Goal: Task Accomplishment & Management: Manage account settings

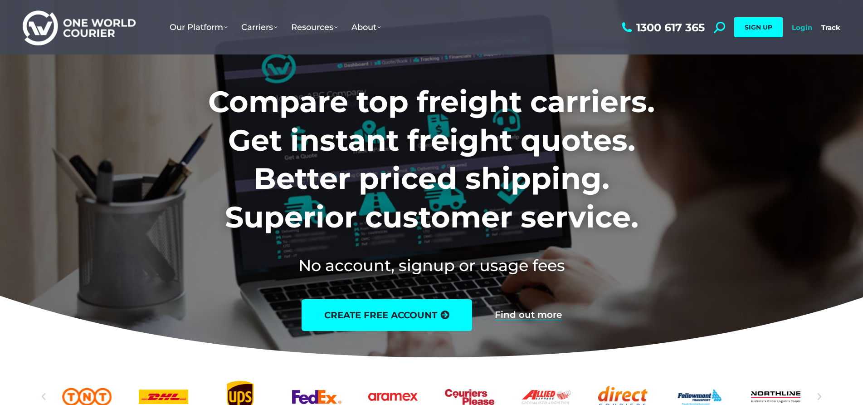
click at [798, 25] on link "Login" at bounding box center [802, 27] width 20 height 9
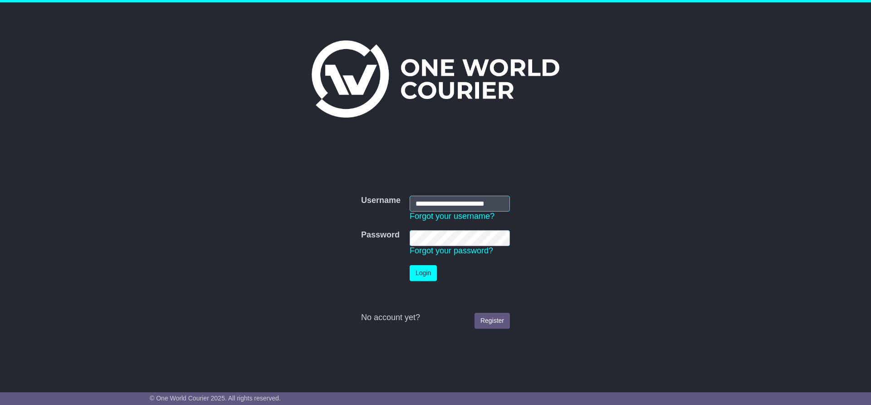
click at [425, 251] on link "Forgot your password?" at bounding box center [451, 250] width 83 height 9
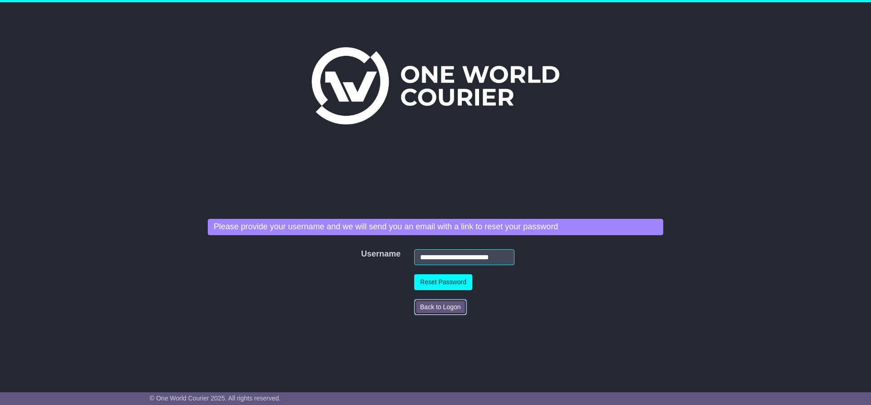
click at [440, 308] on button "Back to Logon" at bounding box center [440, 307] width 53 height 16
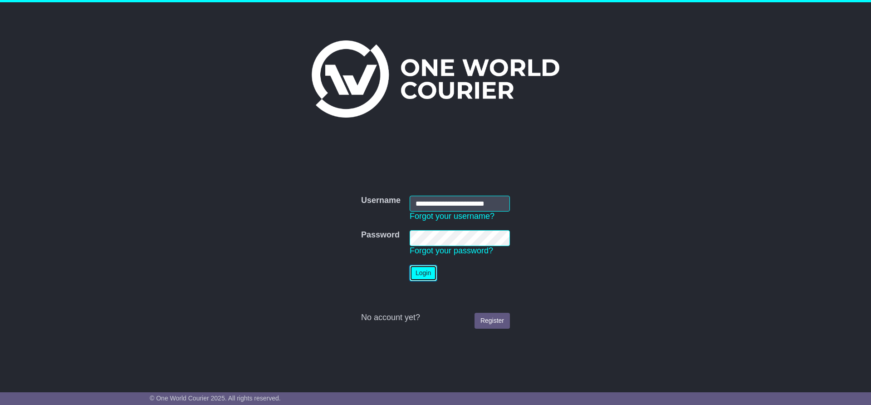
scroll to position [0, 0]
click at [427, 275] on button "Login" at bounding box center [423, 273] width 27 height 16
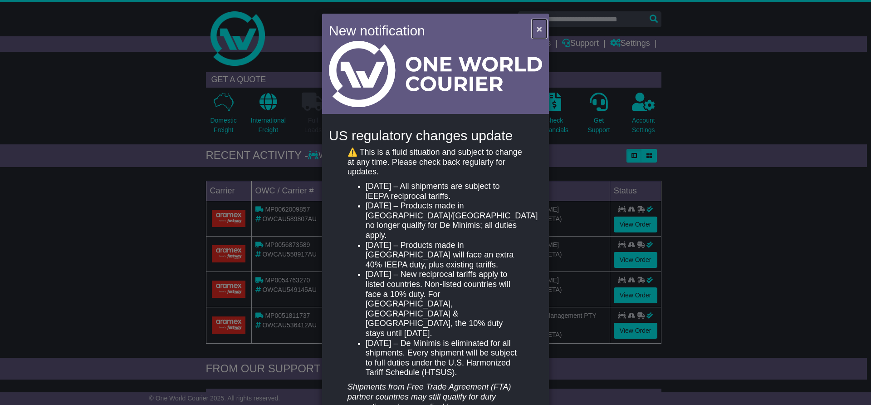
click at [538, 30] on span "×" at bounding box center [539, 29] width 5 height 10
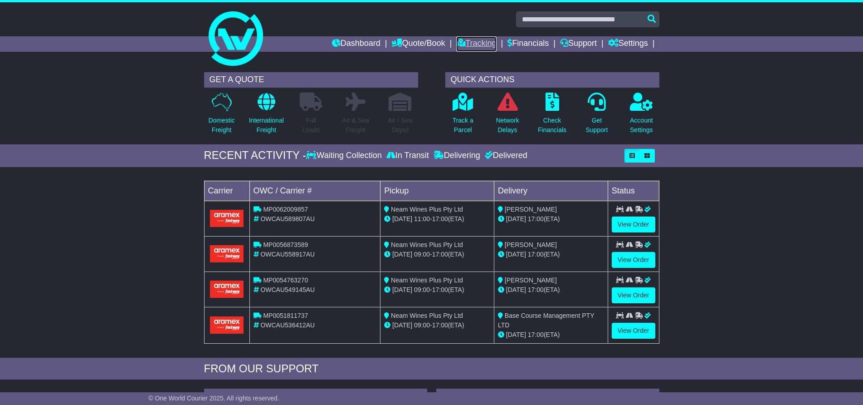
click at [470, 44] on link "Tracking" at bounding box center [476, 43] width 40 height 15
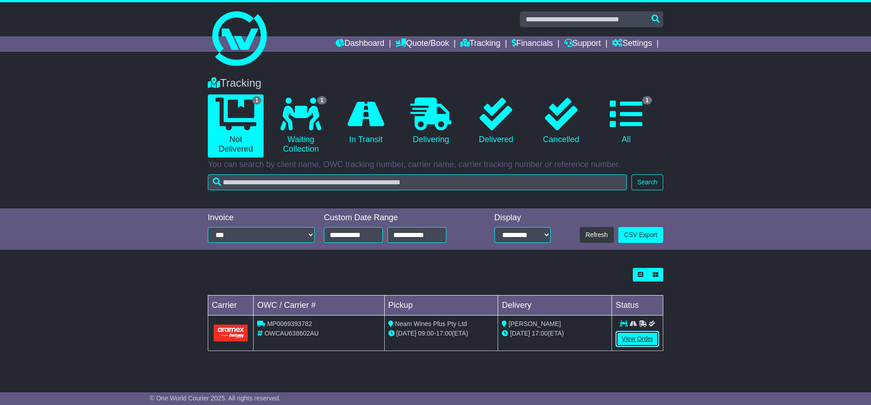
click at [641, 340] on link "View Order" at bounding box center [637, 339] width 44 height 16
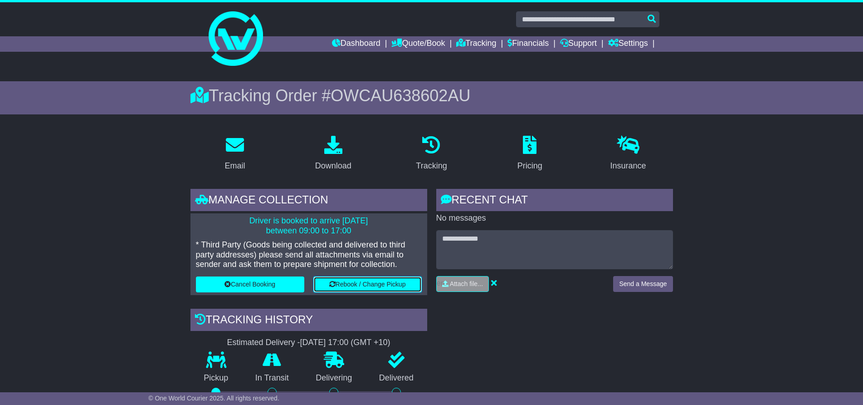
click at [368, 283] on button "Rebook / Change Pickup" at bounding box center [367, 284] width 108 height 16
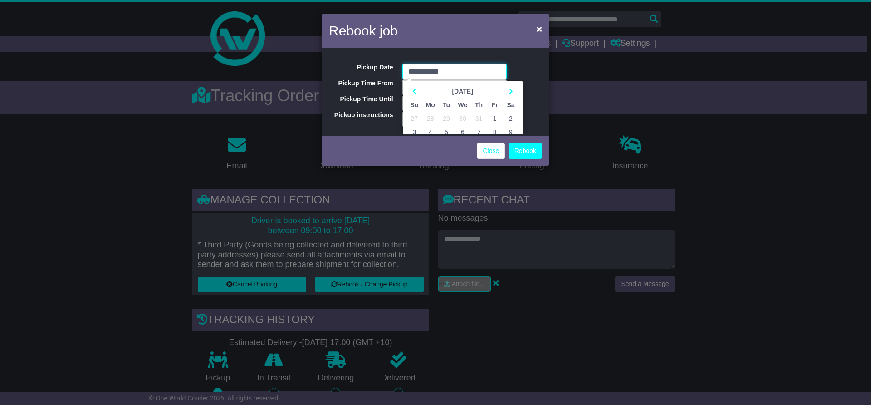
click at [415, 73] on input "**********" at bounding box center [454, 71] width 104 height 16
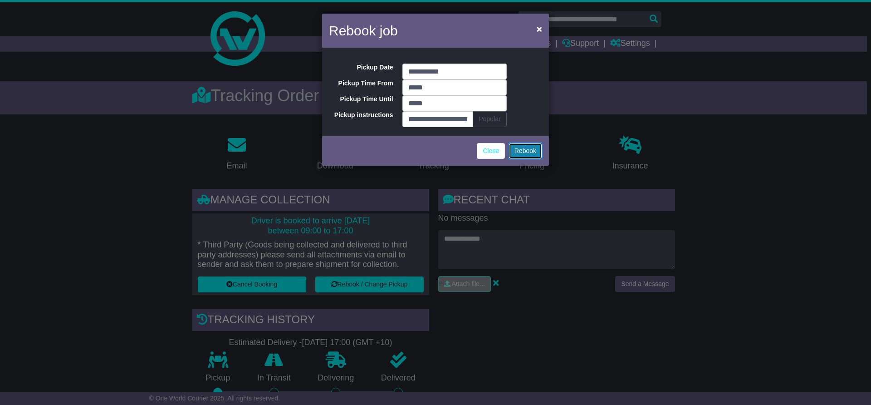
click at [523, 153] on button "Rebook" at bounding box center [525, 151] width 34 height 16
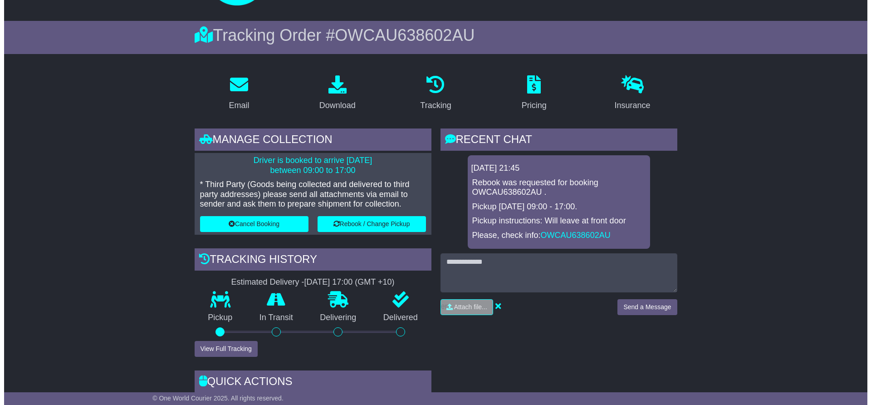
scroll to position [91, 0]
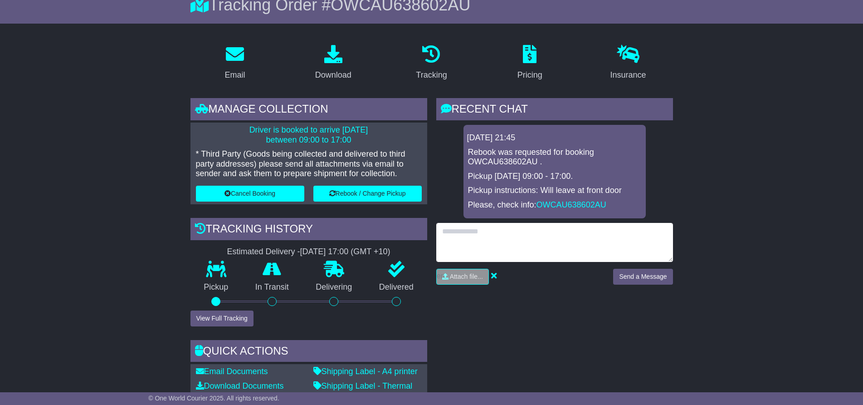
click at [452, 233] on textarea at bounding box center [554, 242] width 237 height 39
type textarea "**********"
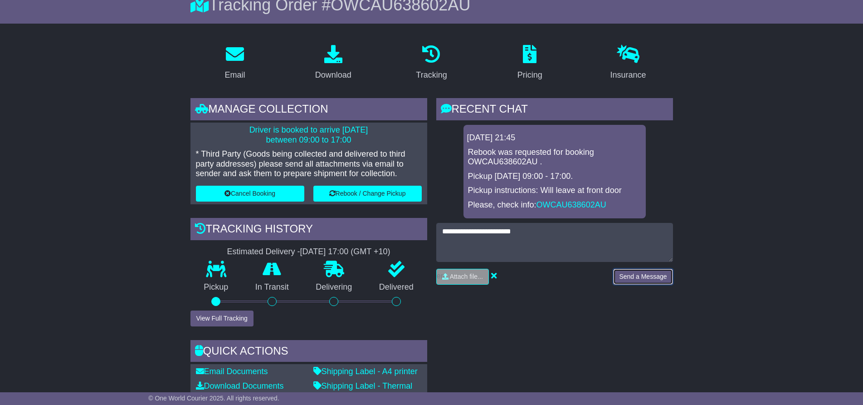
click at [630, 278] on button "Send a Message" at bounding box center [642, 276] width 59 height 16
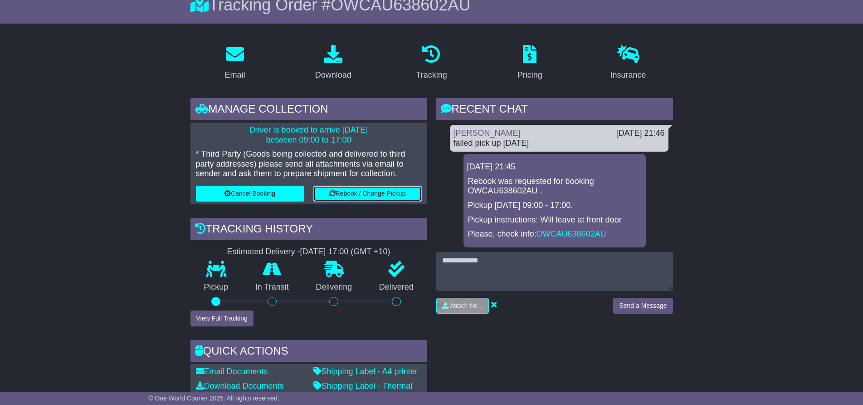
click at [346, 195] on button "Rebook / Change Pickup" at bounding box center [367, 193] width 108 height 16
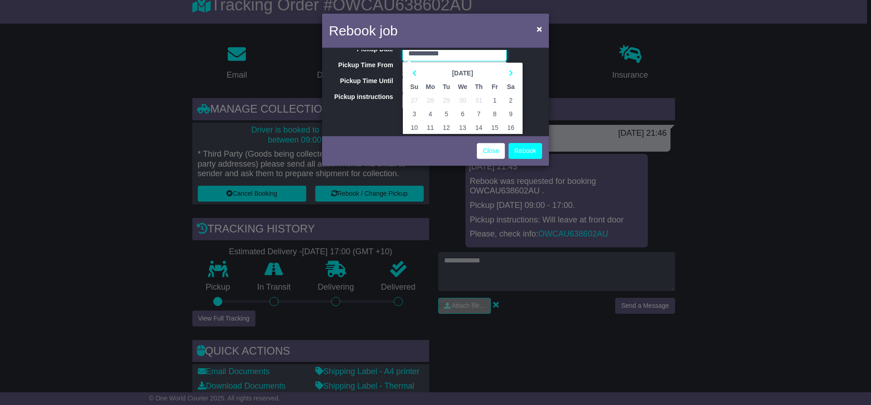
scroll to position [63, 0]
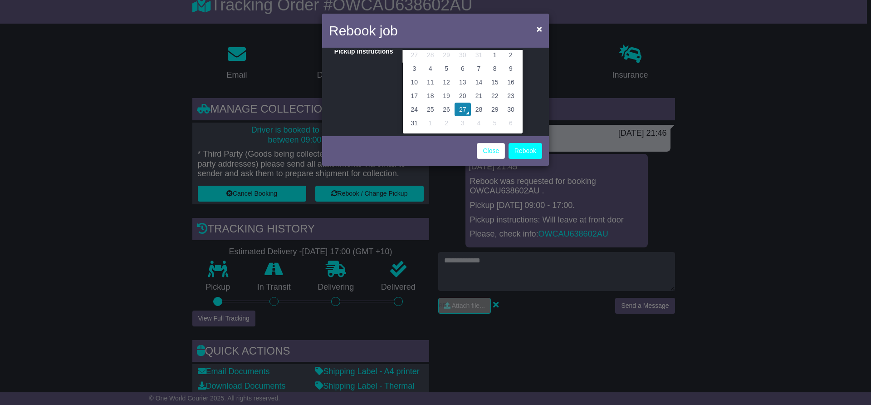
click at [478, 109] on td "28" at bounding box center [479, 110] width 16 height 14
type input "**********"
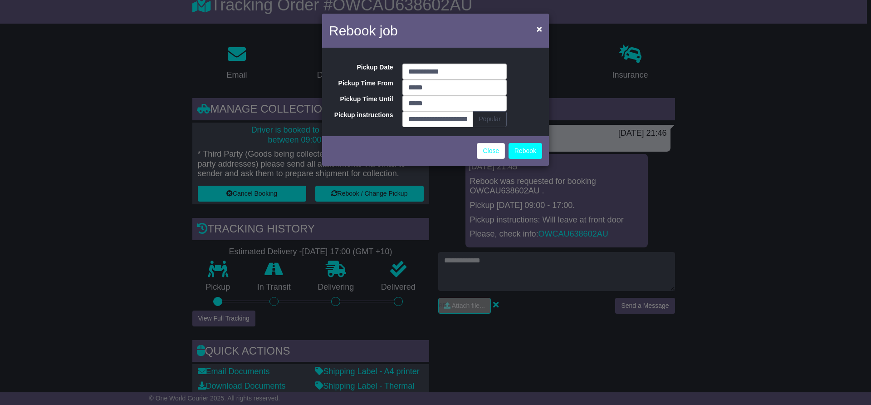
scroll to position [0, 0]
click at [531, 154] on button "Rebook" at bounding box center [525, 151] width 34 height 16
